Goal: Check status

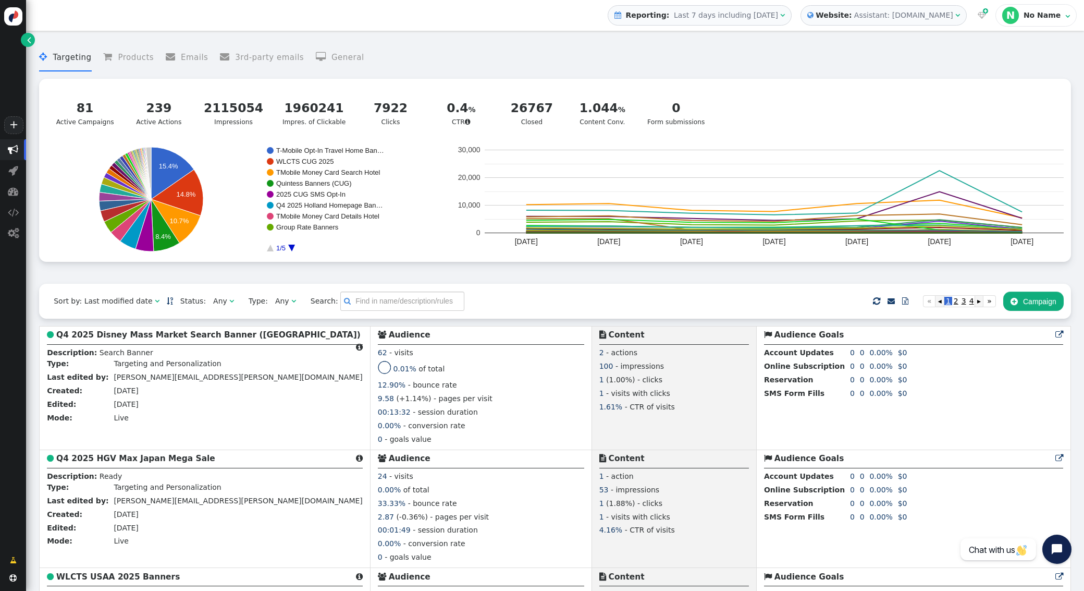
click at [834, 18] on b "Website:" at bounding box center [834, 15] width 41 height 11
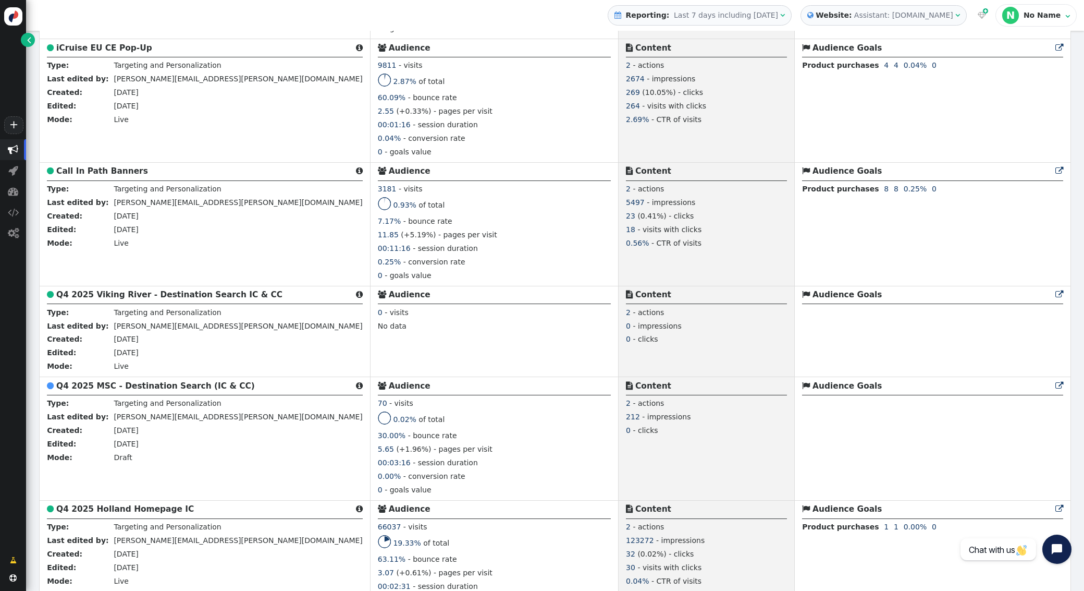
scroll to position [1898, 0]
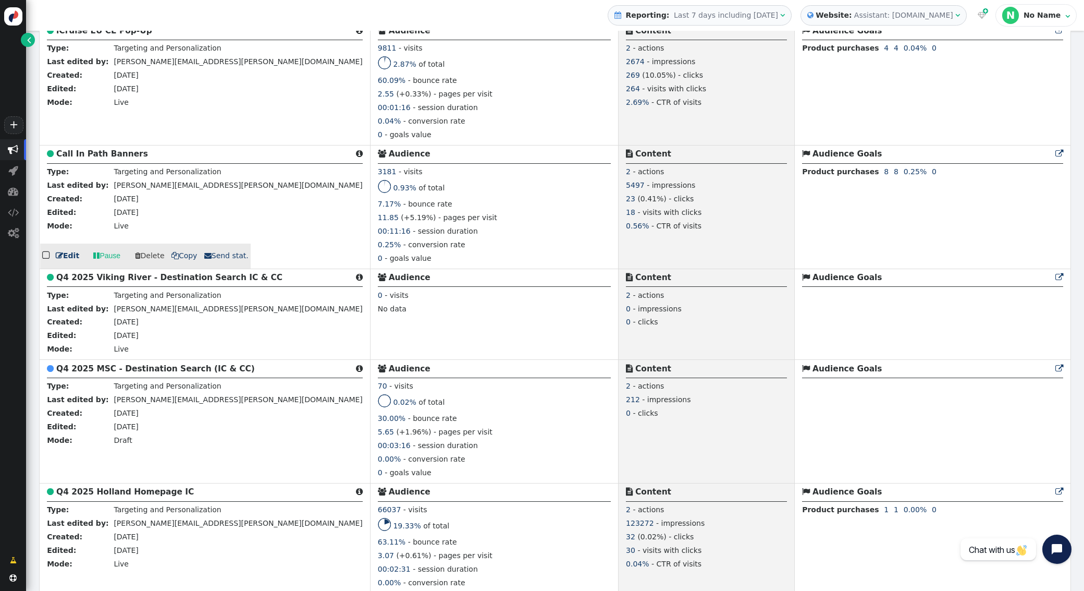
click at [85, 149] on b "Call In Path Banners" at bounding box center [102, 153] width 92 height 9
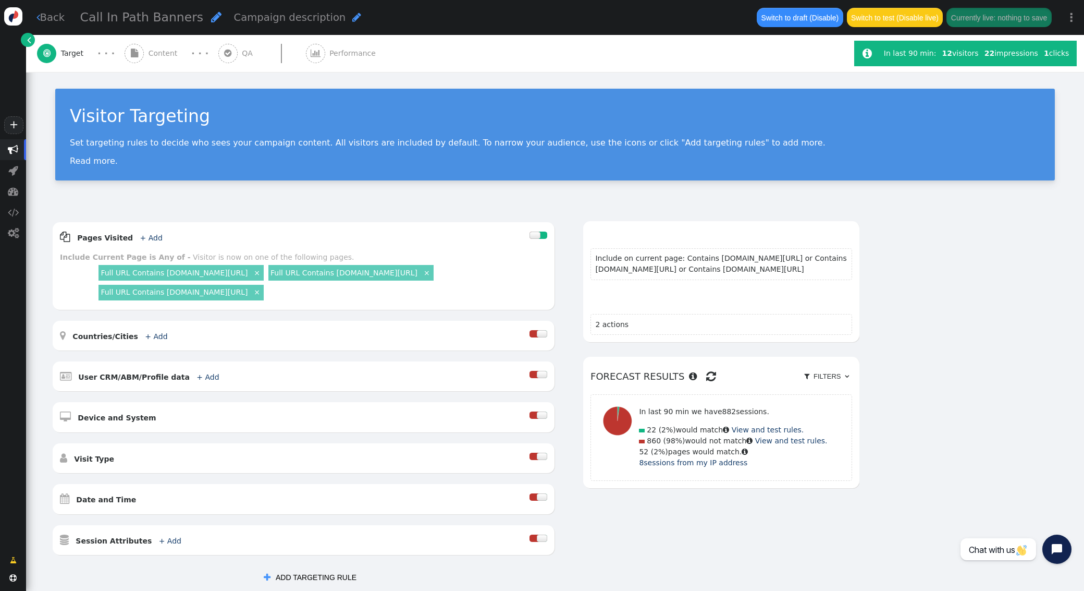
click at [334, 45] on div " Performance" at bounding box center [343, 53] width 75 height 37
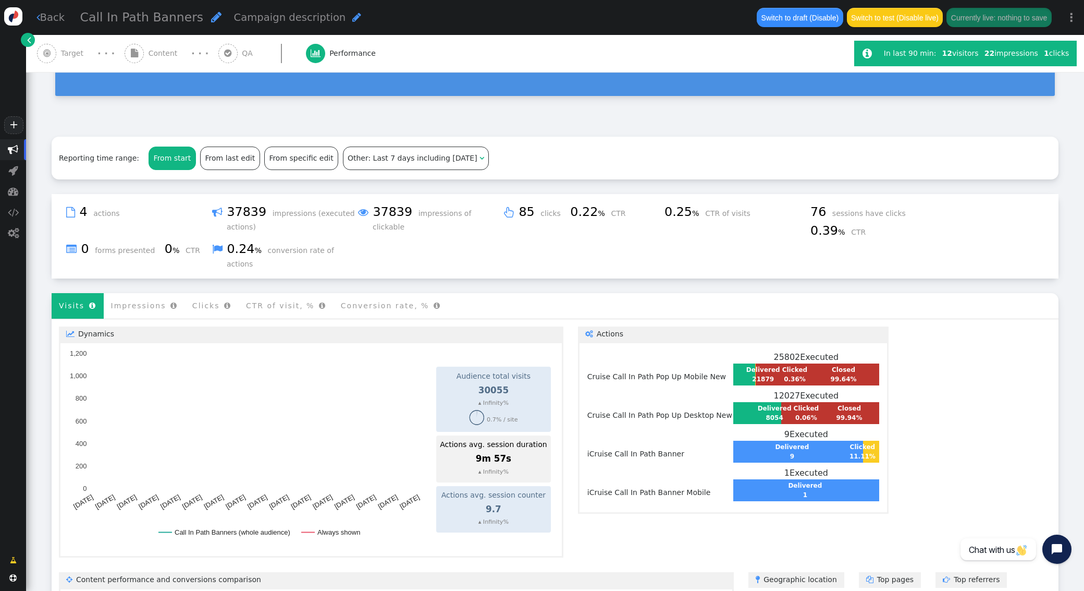
scroll to position [107, 0]
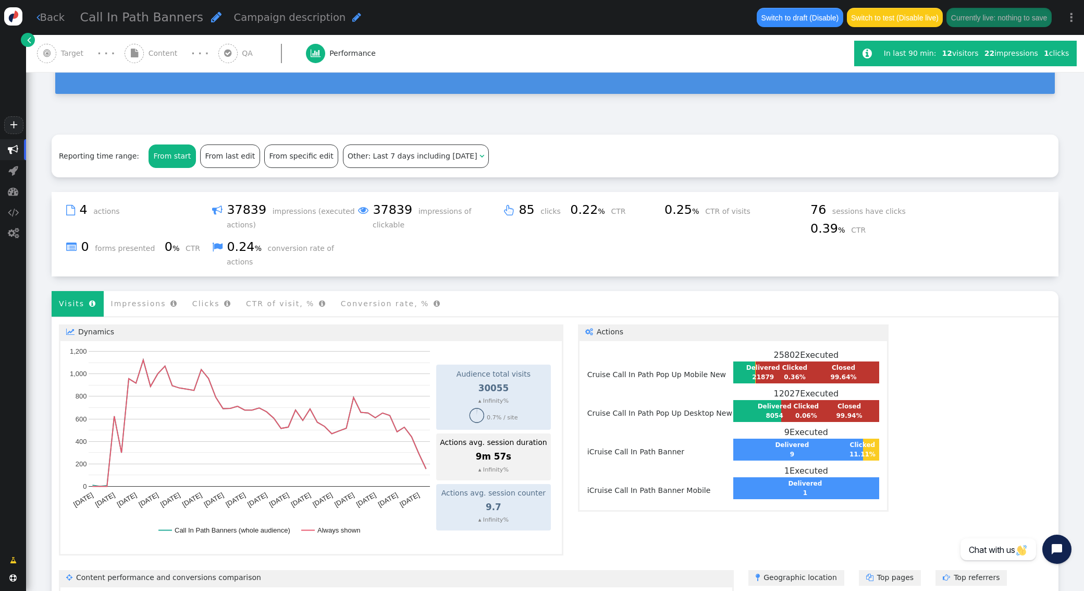
click at [214, 157] on div "From last edit" at bounding box center [230, 156] width 59 height 22
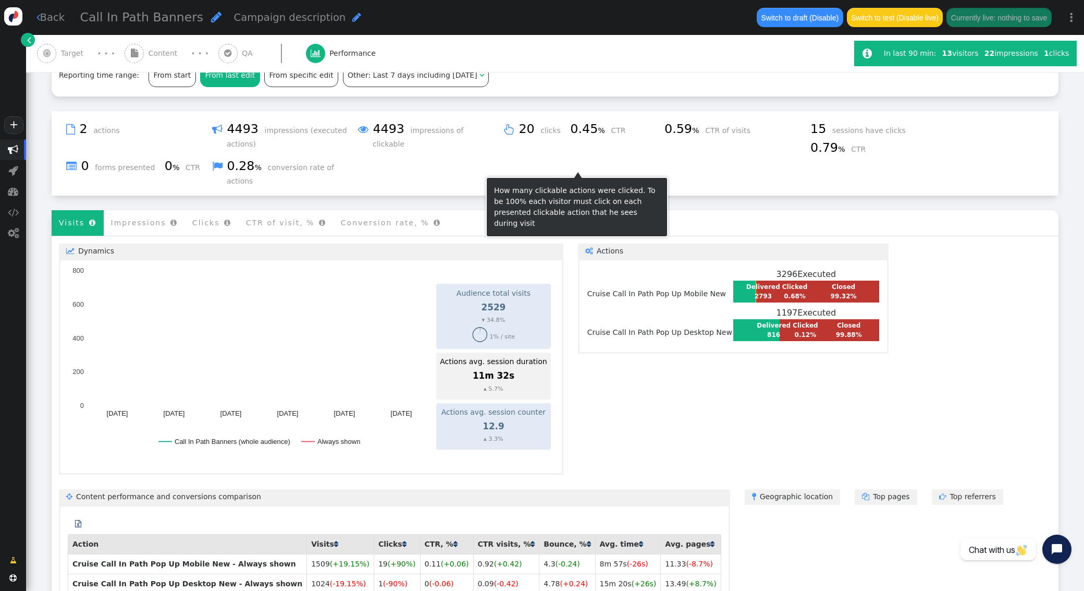
scroll to position [186, 0]
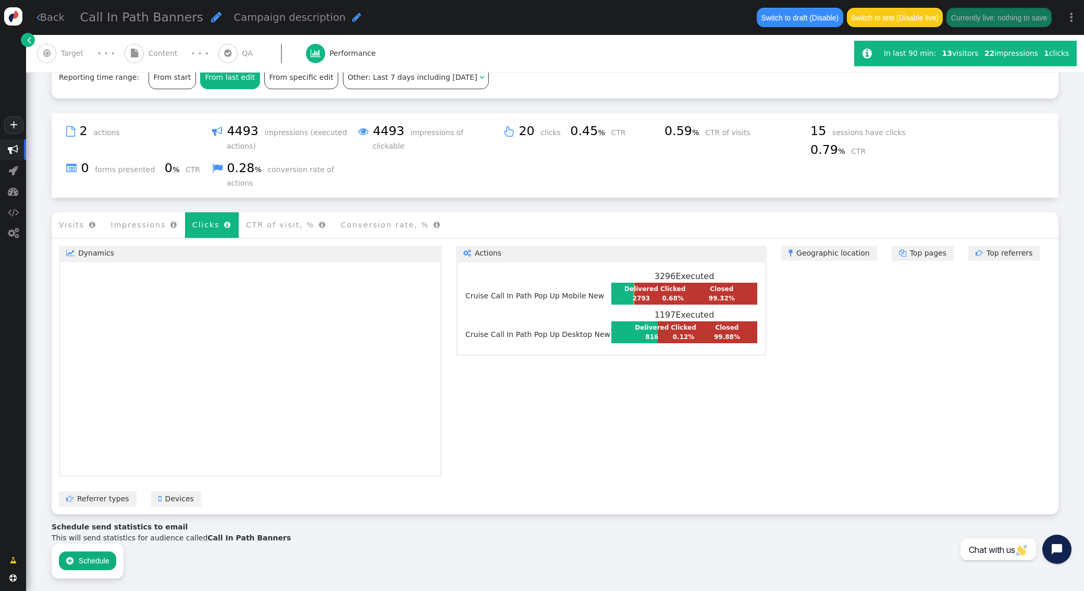
click at [200, 218] on li "Clicks " at bounding box center [212, 225] width 54 height 26
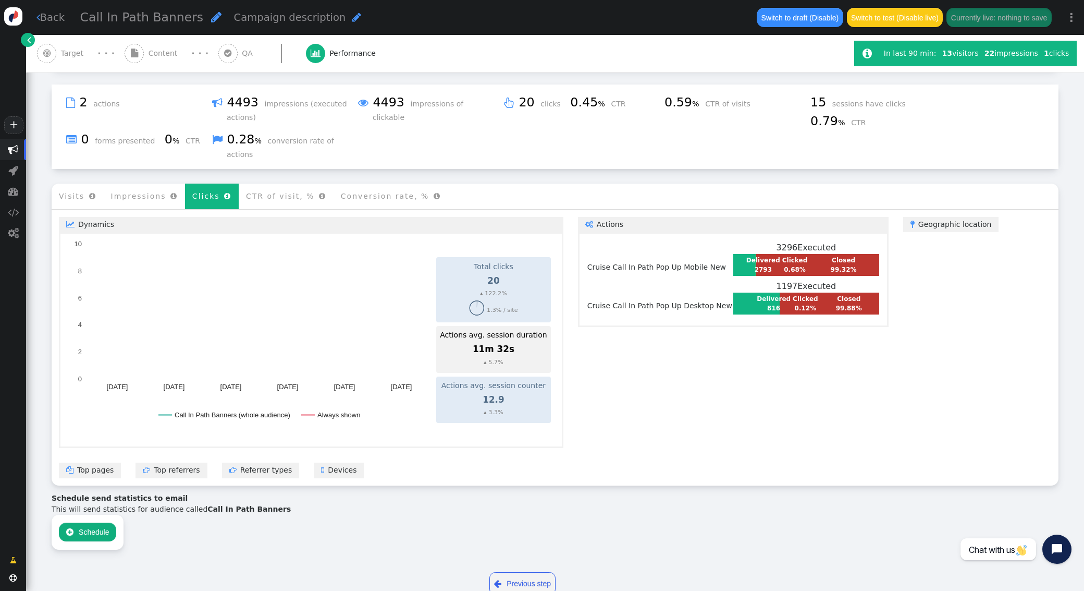
scroll to position [214, 0]
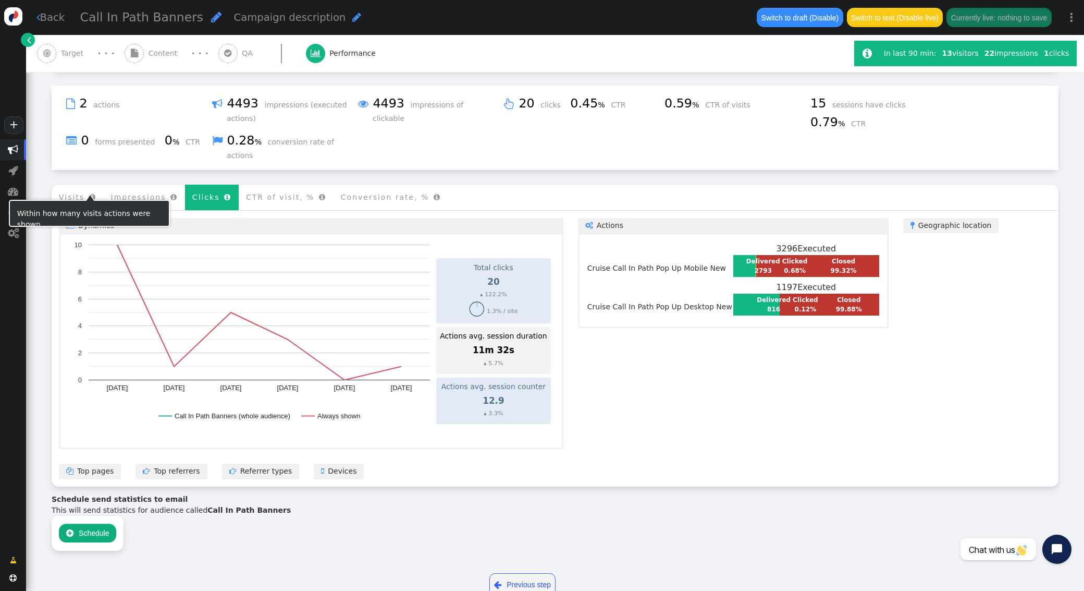
click at [80, 192] on li "Visits " at bounding box center [78, 198] width 52 height 26
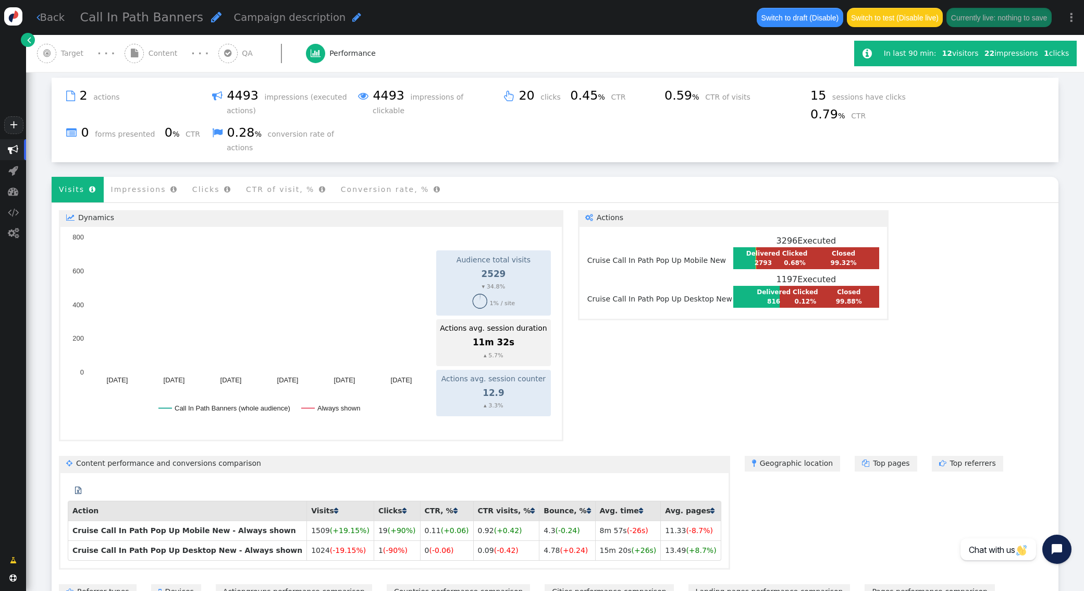
scroll to position [222, 0]
